Goal: Information Seeking & Learning: Learn about a topic

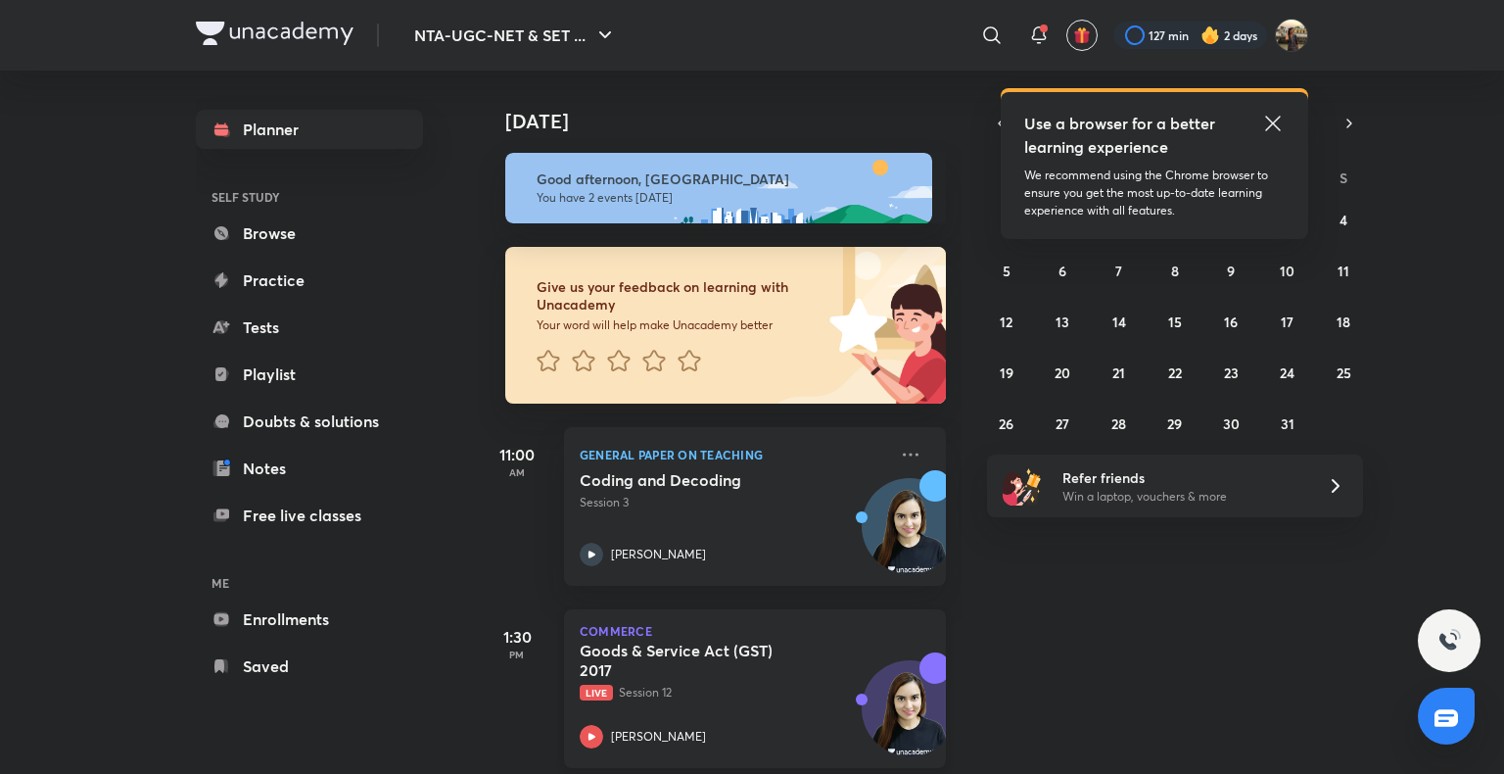
click at [649, 687] on p "Live Session 12" at bounding box center [733, 693] width 307 height 18
click at [596, 691] on span "Live" at bounding box center [596, 692] width 33 height 16
